Goal: Task Accomplishment & Management: Manage account settings

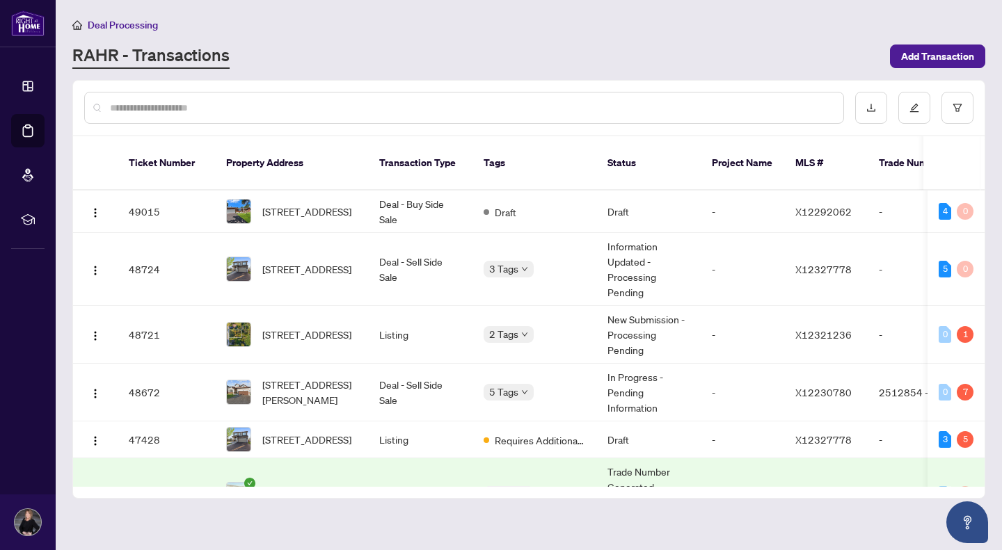
click at [108, 23] on span "Deal Processing" at bounding box center [123, 25] width 70 height 13
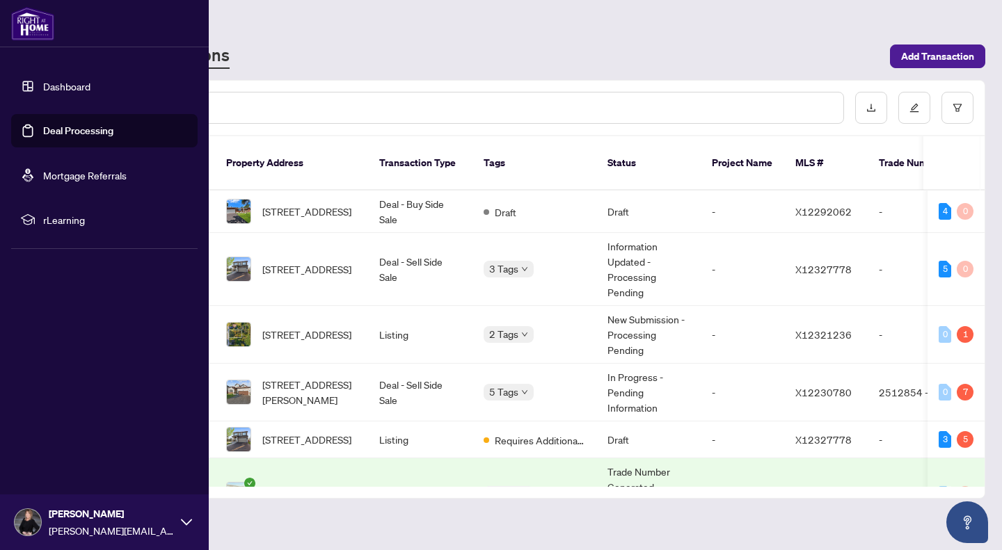
click at [63, 128] on link "Deal Processing" at bounding box center [78, 131] width 70 height 13
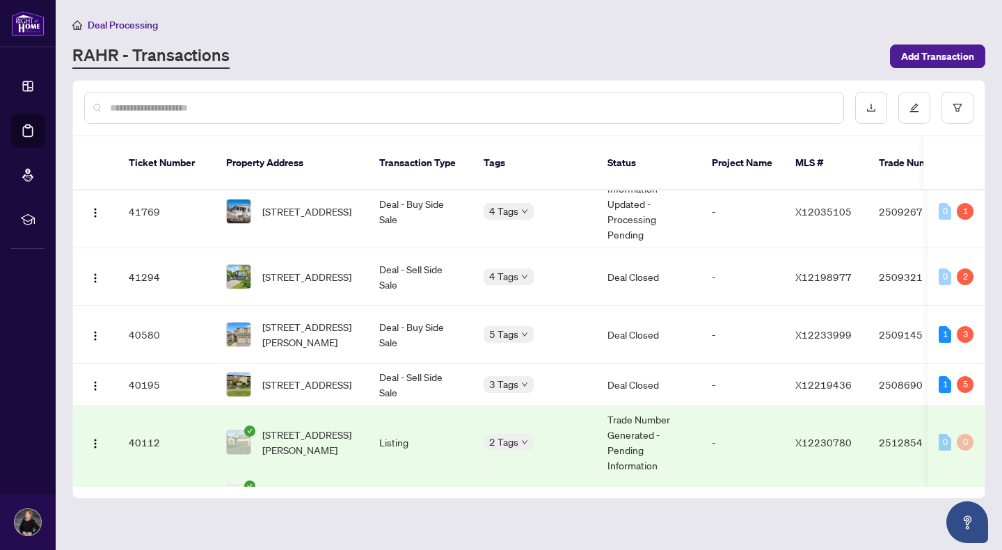
scroll to position [589, 0]
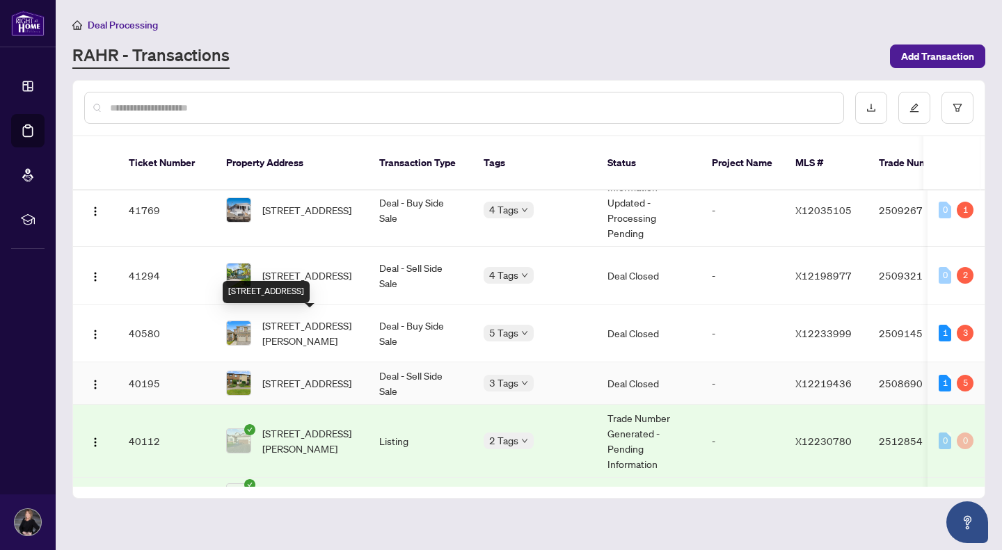
click at [295, 376] on span "[STREET_ADDRESS]" at bounding box center [306, 383] width 89 height 15
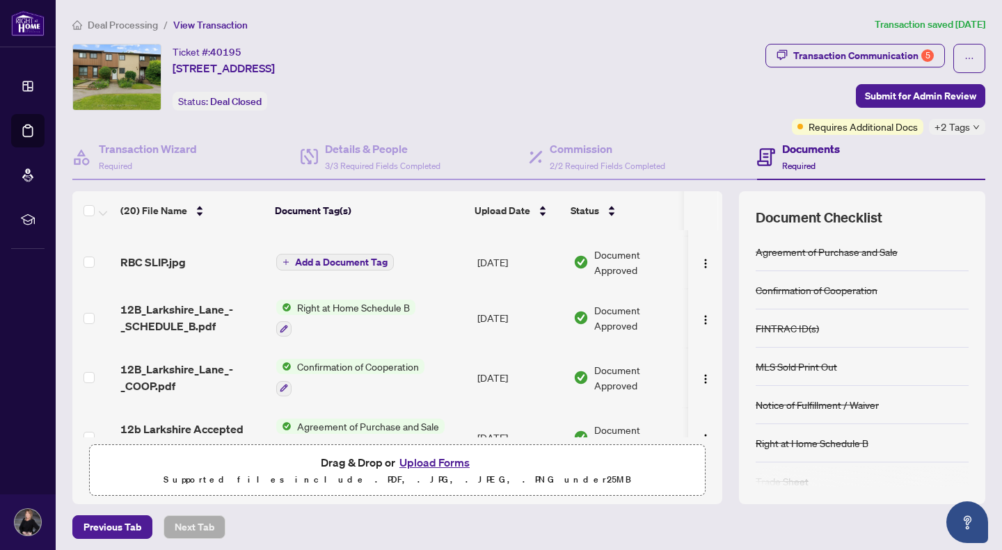
scroll to position [961, 0]
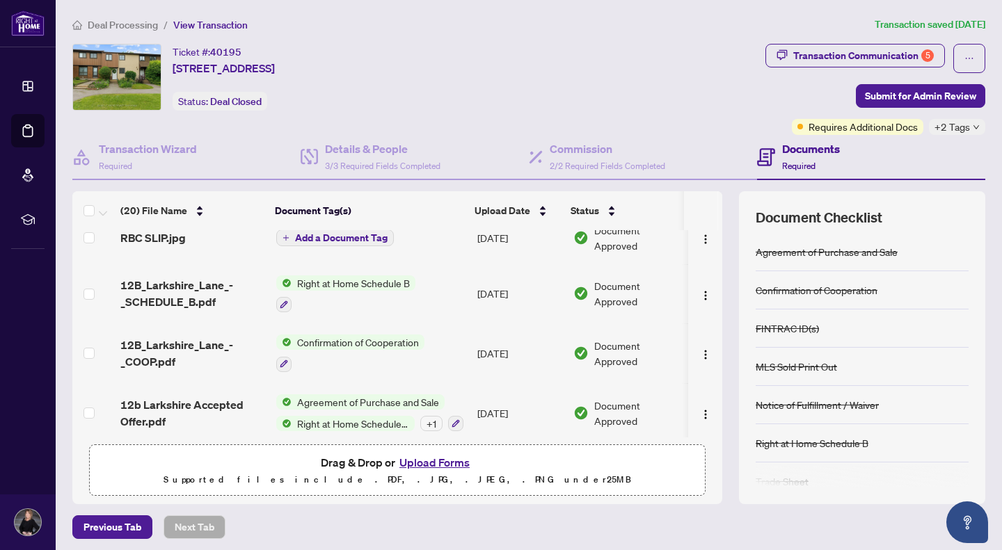
click at [439, 460] on button "Upload Forms" at bounding box center [434, 463] width 79 height 18
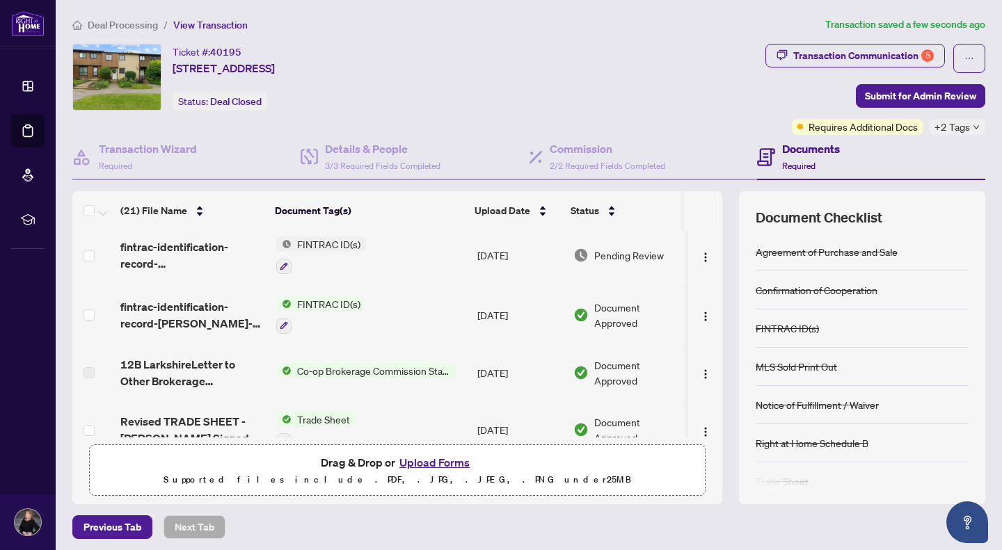
scroll to position [0, 0]
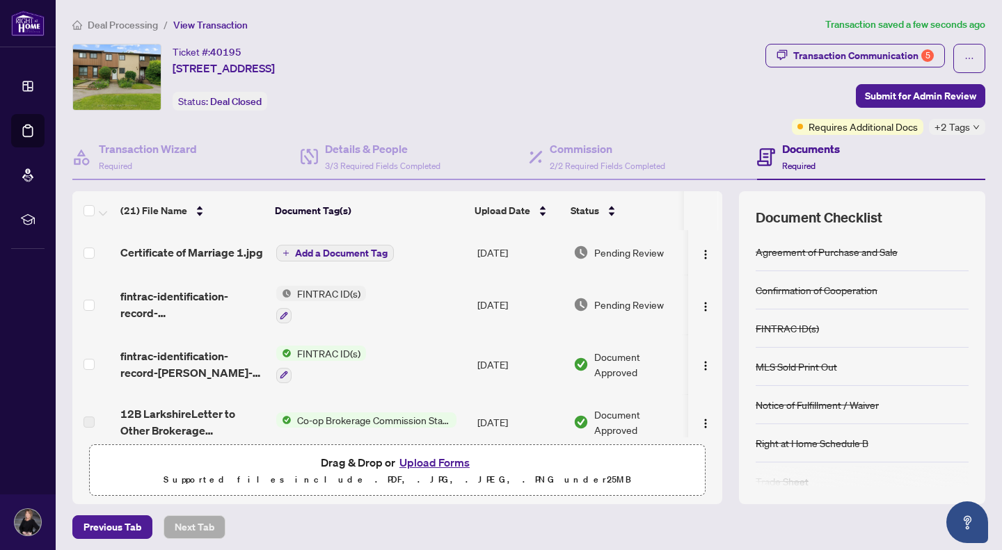
click at [330, 245] on button "Add a Document Tag" at bounding box center [335, 253] width 118 height 17
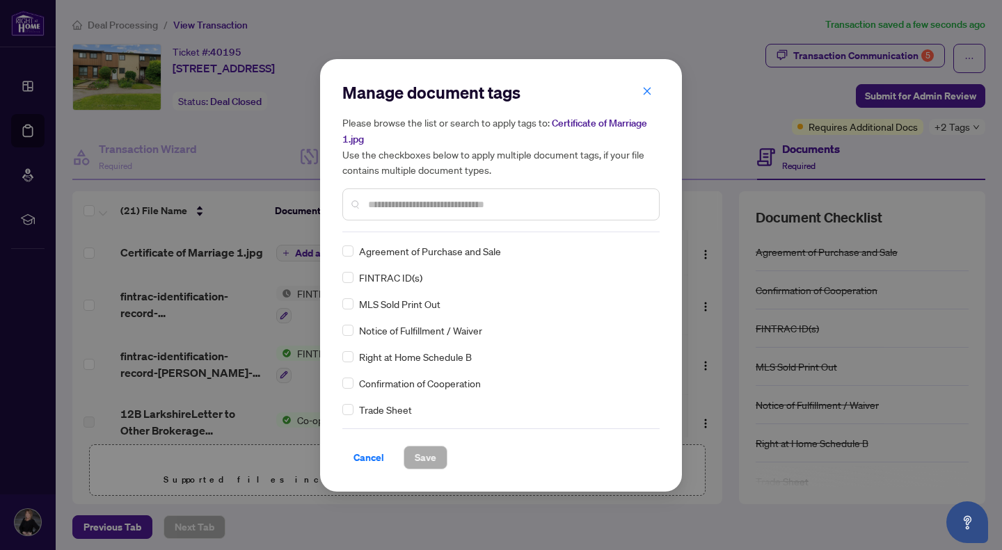
click at [442, 217] on div at bounding box center [500, 205] width 317 height 32
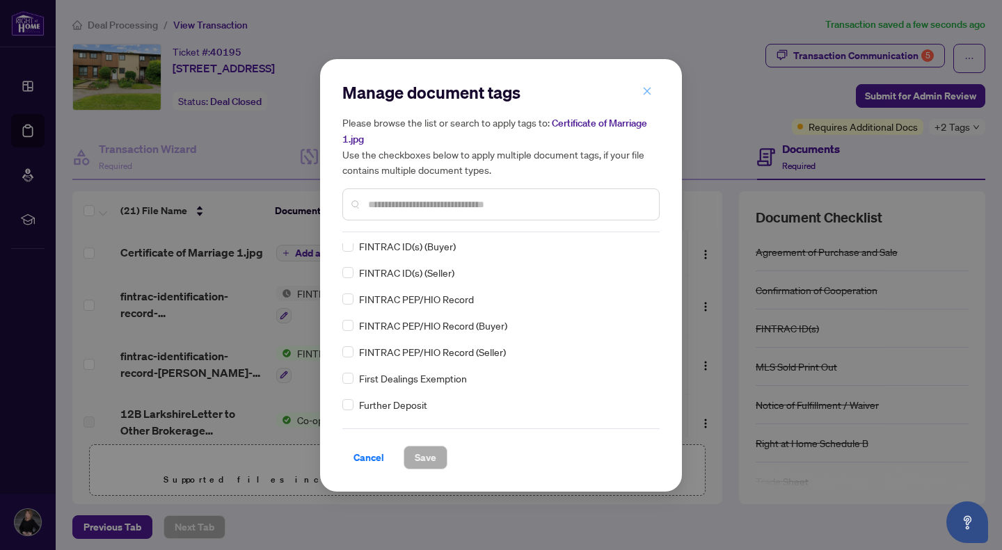
click at [644, 93] on icon "close" at bounding box center [647, 91] width 10 height 10
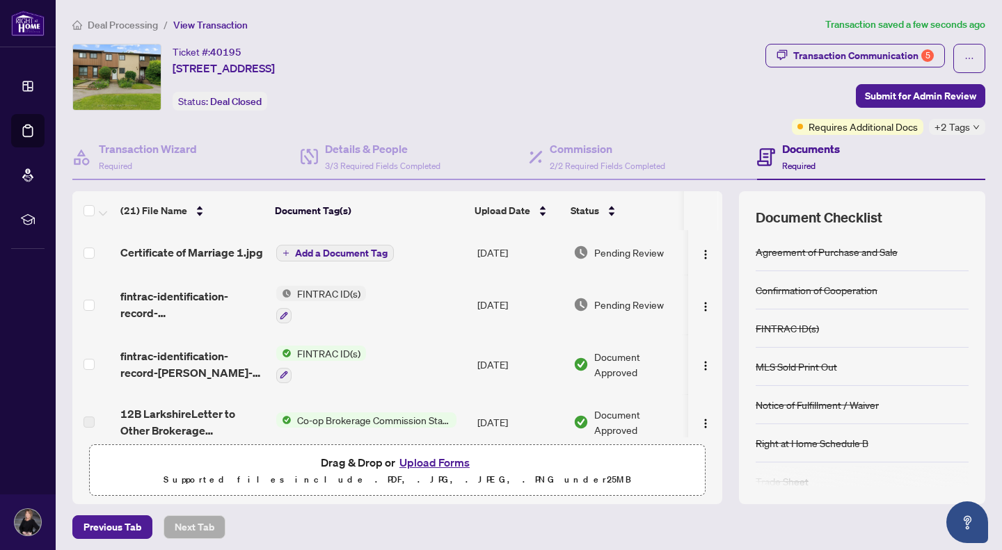
click at [368, 249] on span "Add a Document Tag" at bounding box center [341, 253] width 93 height 10
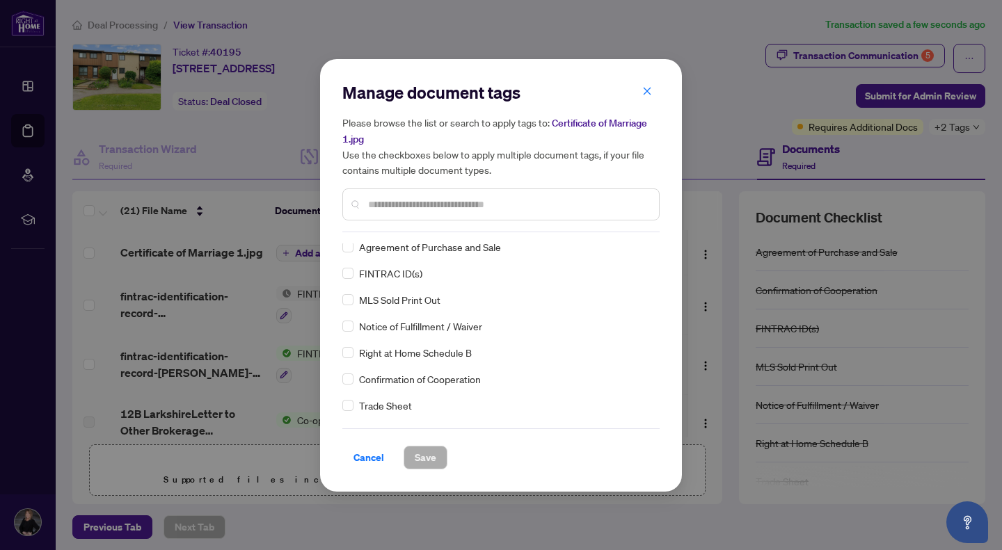
scroll to position [0, 0]
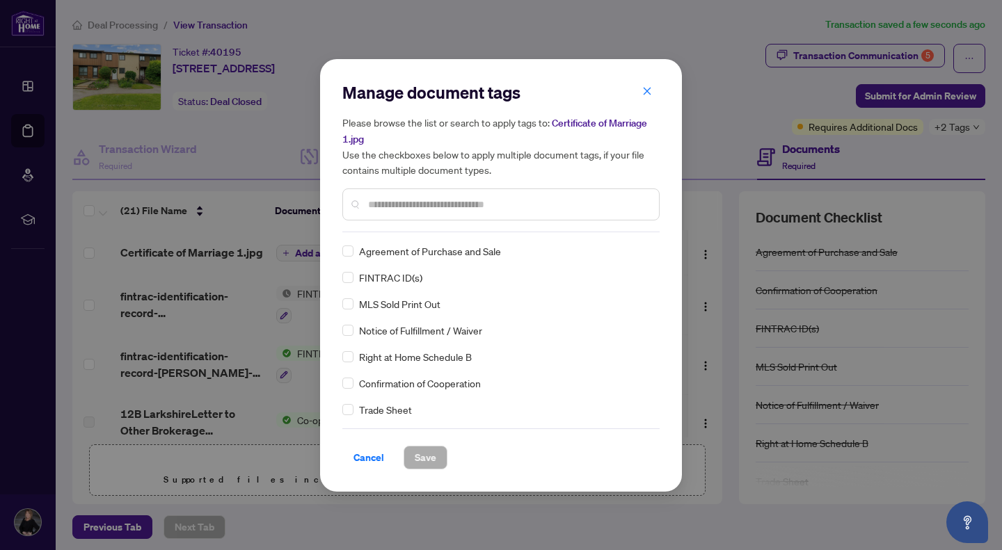
click at [525, 204] on input "text" at bounding box center [508, 204] width 280 height 15
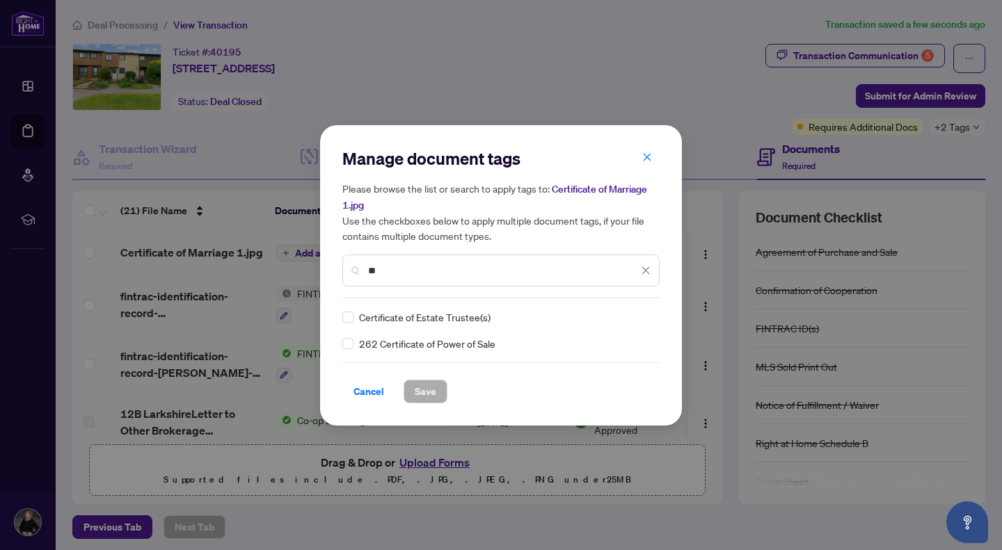
type input "*"
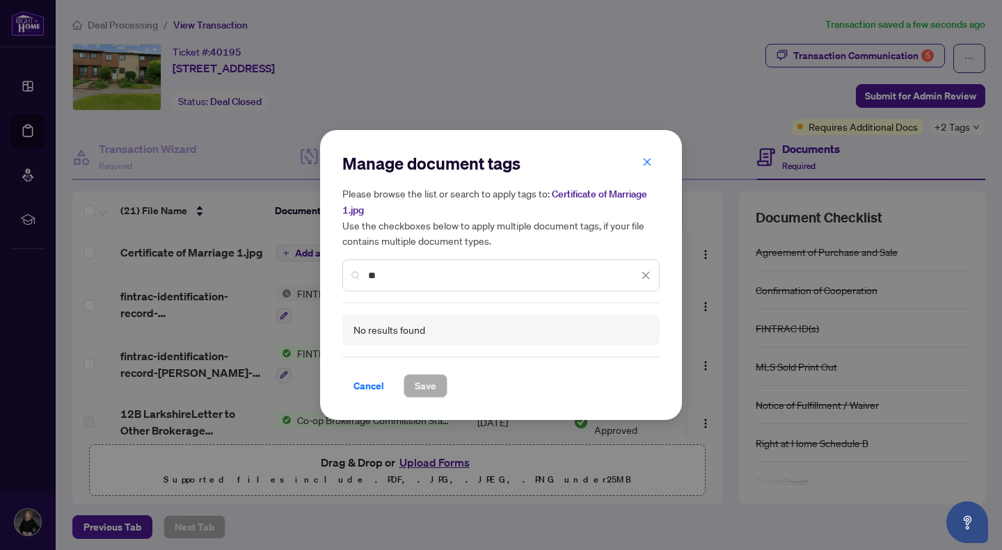
type input "*"
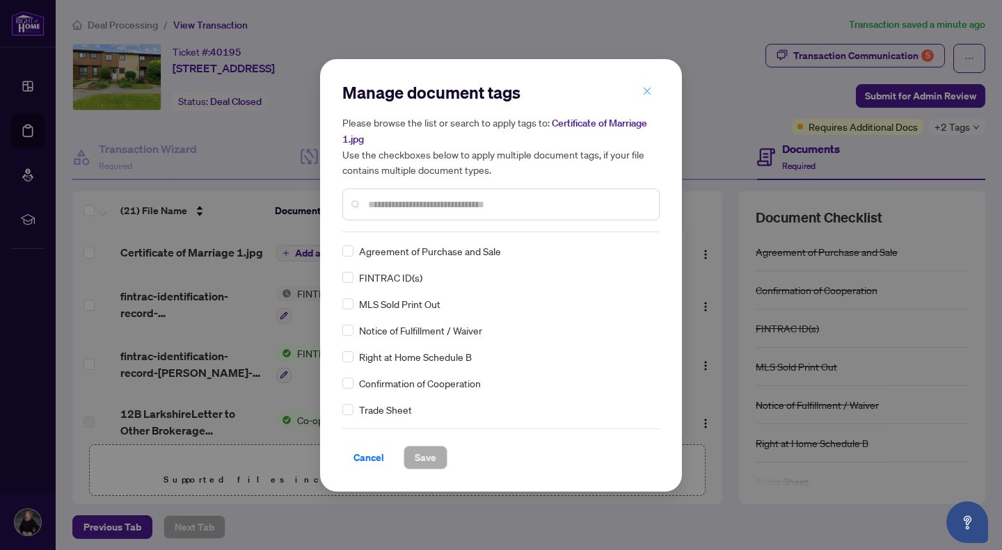
click at [646, 95] on icon "close" at bounding box center [647, 91] width 10 height 10
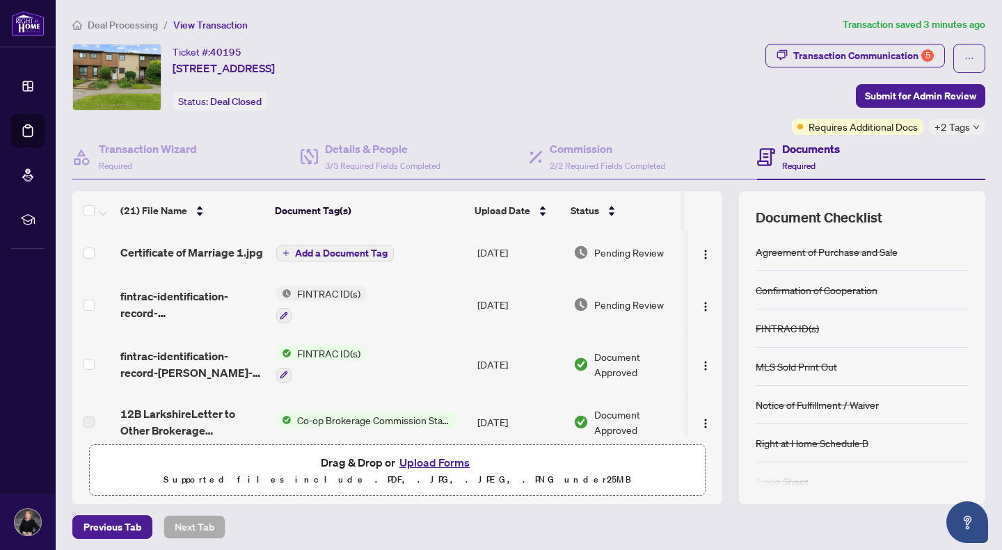
click at [124, 21] on span "Deal Processing" at bounding box center [123, 25] width 70 height 13
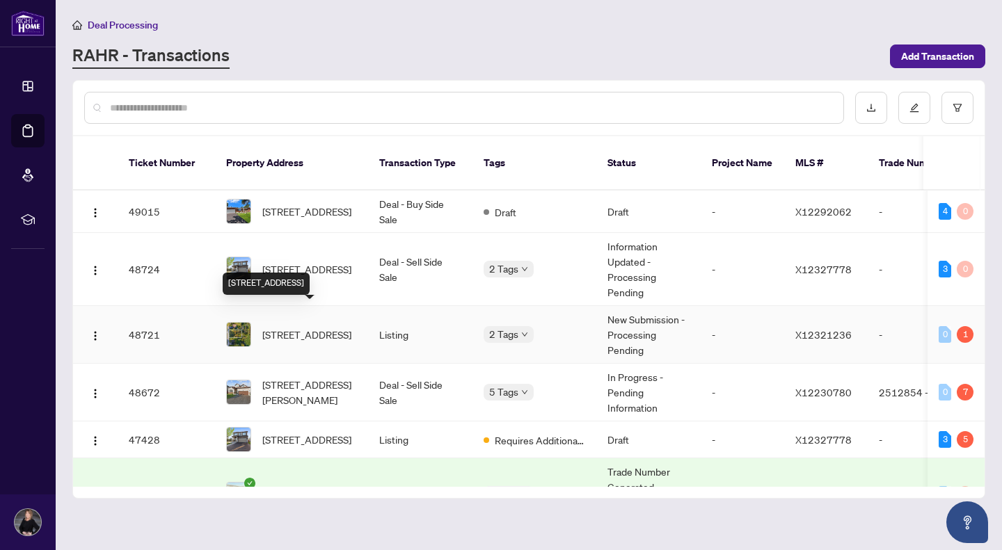
click at [284, 327] on span "[STREET_ADDRESS]" at bounding box center [306, 334] width 89 height 15
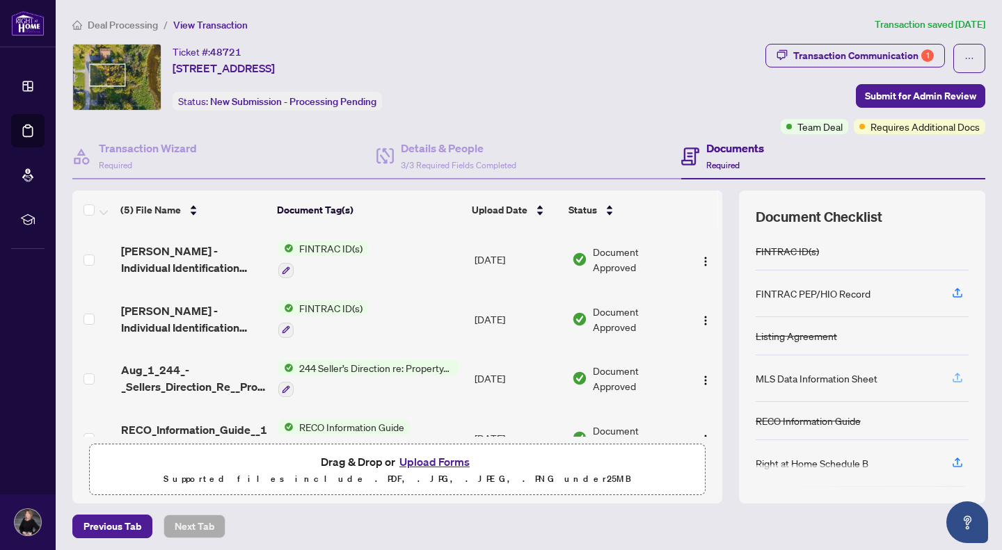
click at [951, 373] on icon "button" at bounding box center [957, 378] width 13 height 13
click at [951, 376] on icon "button" at bounding box center [957, 378] width 13 height 13
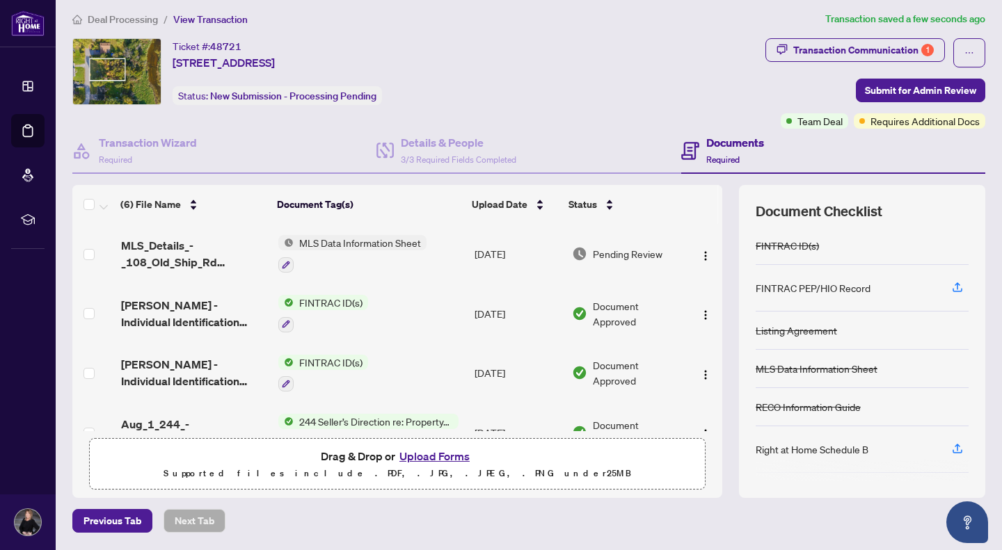
scroll to position [5, 0]
click at [120, 21] on span "Deal Processing" at bounding box center [123, 20] width 70 height 13
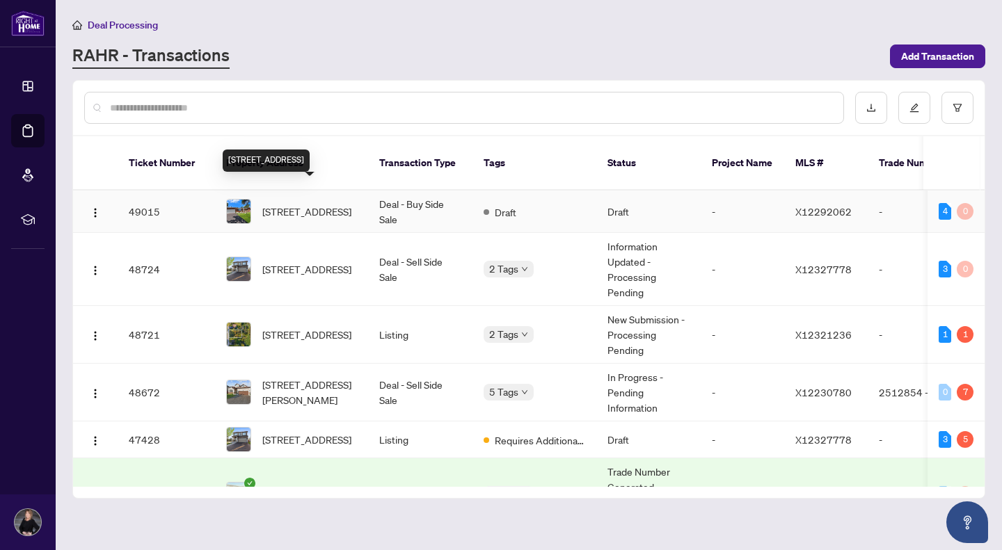
click at [301, 204] on span "[STREET_ADDRESS]" at bounding box center [306, 211] width 89 height 15
